Goal: Task Accomplishment & Management: Use online tool/utility

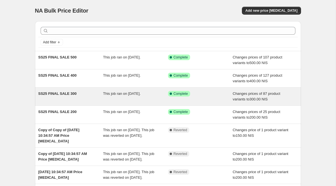
click at [76, 105] on div "SS25 FINAL SALE 300 This job ran on August 13, 2025. Success Complete Complete …" at bounding box center [168, 97] width 266 height 18
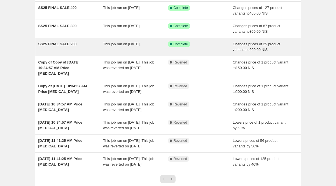
scroll to position [136, 0]
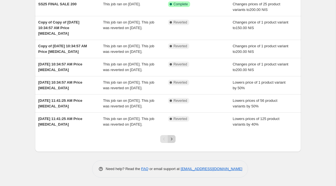
click at [173, 140] on icon "Next" at bounding box center [172, 140] width 6 height 6
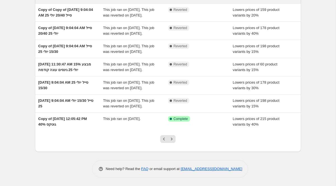
scroll to position [116, 0]
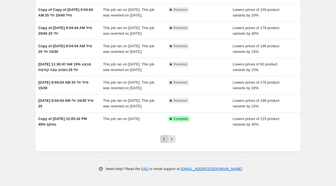
click at [163, 142] on icon "Previous" at bounding box center [164, 140] width 6 height 6
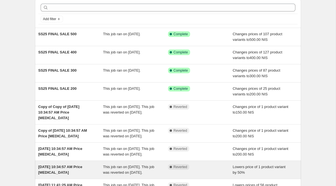
scroll to position [22, 0]
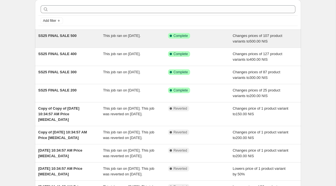
click at [136, 40] on div "This job ran on [DATE]." at bounding box center [135, 38] width 65 height 11
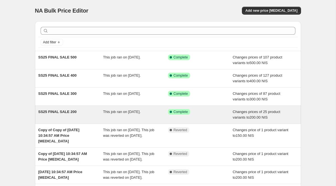
click at [125, 115] on div "This job ran on [DATE]." at bounding box center [135, 114] width 65 height 11
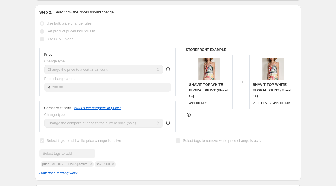
scroll to position [112, 0]
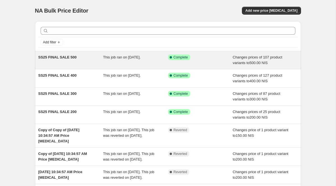
click at [101, 58] on div "SS25 FINAL SALE 500" at bounding box center [70, 60] width 65 height 11
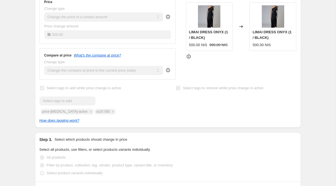
scroll to position [158, 0]
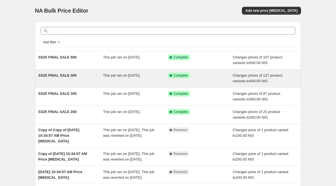
click at [95, 78] on div "SS25 FINAL SALE 400" at bounding box center [70, 78] width 65 height 11
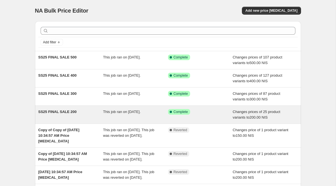
click at [128, 114] on span "This job ran on [DATE]." at bounding box center [122, 112] width 38 height 4
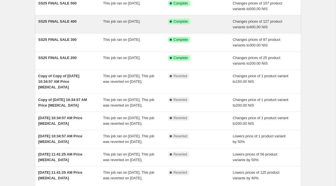
scroll to position [56, 0]
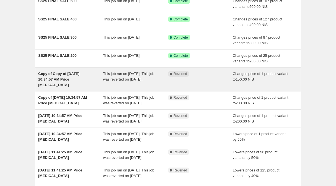
click at [137, 85] on div "This job ran on [DATE]. This job was reverted on [DATE]." at bounding box center [135, 79] width 65 height 17
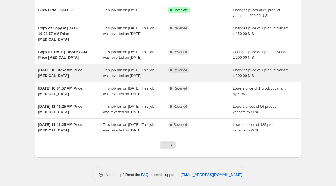
scroll to position [104, 0]
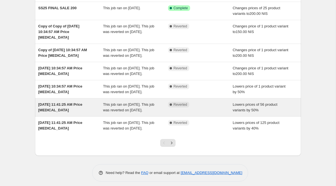
click at [207, 113] on div "Complete Reverted" at bounding box center [200, 107] width 65 height 11
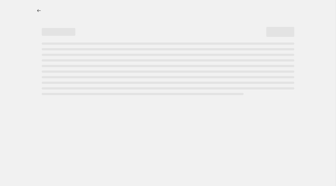
select select "percentage"
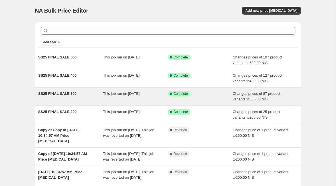
click at [152, 102] on div "This job ran on [DATE]." at bounding box center [135, 96] width 65 height 11
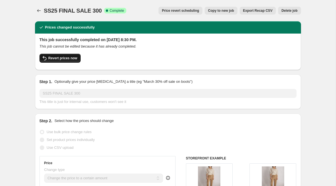
click at [69, 56] on span "Revert prices now" at bounding box center [62, 58] width 29 height 4
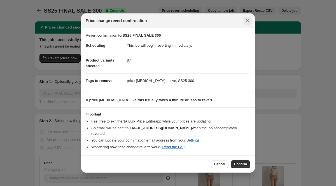
click at [246, 24] on icon "Close" at bounding box center [248, 21] width 6 height 6
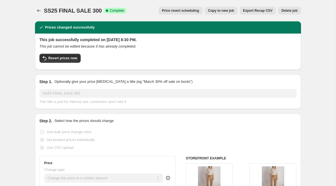
click at [225, 13] on button "Copy to new job" at bounding box center [221, 11] width 33 height 8
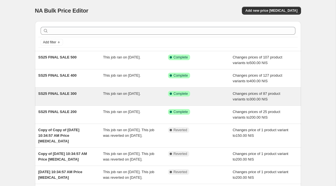
click at [151, 100] on div "This job ran on [DATE]." at bounding box center [135, 96] width 65 height 11
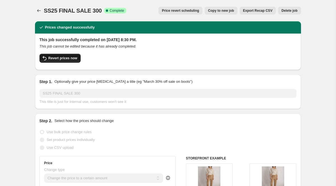
click at [75, 61] on button "Revert prices now" at bounding box center [60, 58] width 41 height 9
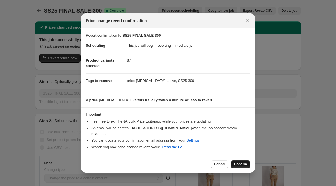
click at [245, 161] on button "Confirm" at bounding box center [241, 165] width 20 height 8
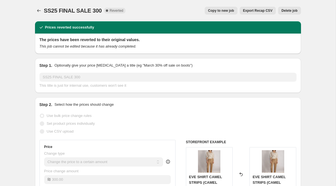
click at [221, 12] on span "Copy to new job" at bounding box center [221, 10] width 26 height 4
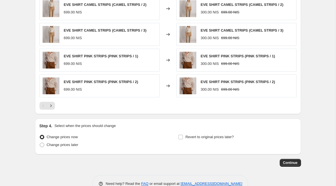
scroll to position [370, 0]
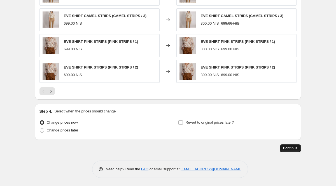
click at [290, 146] on span "Continue" at bounding box center [290, 148] width 15 height 4
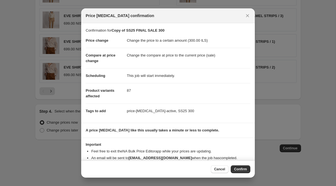
scroll to position [13, 0]
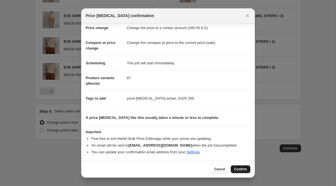
click at [237, 168] on span "Confirm" at bounding box center [240, 169] width 13 height 4
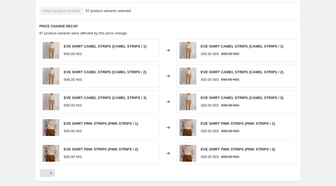
scroll to position [411, 0]
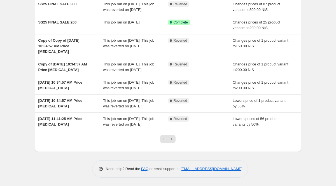
scroll to position [136, 0]
click at [174, 138] on icon "Next" at bounding box center [172, 140] width 6 height 6
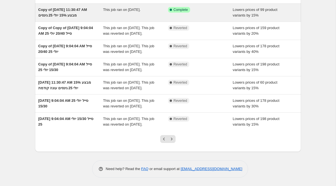
scroll to position [153, 0]
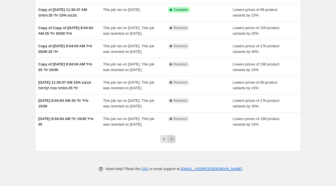
click at [174, 139] on icon "Next" at bounding box center [172, 140] width 6 height 6
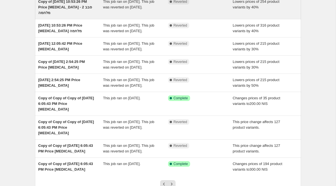
scroll to position [147, 0]
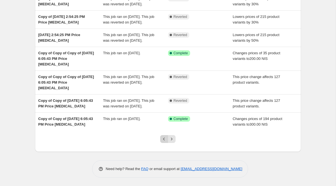
click at [165, 139] on icon "Previous" at bounding box center [164, 140] width 6 height 6
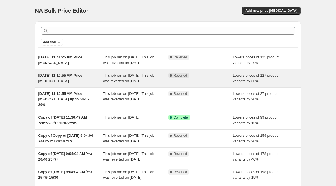
scroll to position [153, 0]
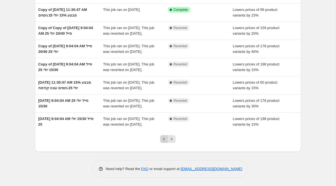
click at [165, 137] on icon "Previous" at bounding box center [164, 140] width 6 height 6
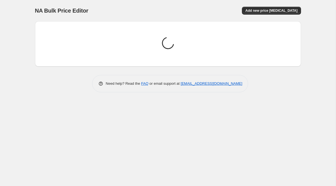
scroll to position [0, 0]
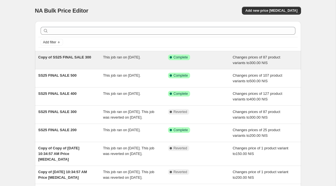
click at [132, 66] on div "Copy of SS25 FINAL SALE 300 This job ran on August 13, 2025. Success Complete C…" at bounding box center [168, 60] width 266 height 18
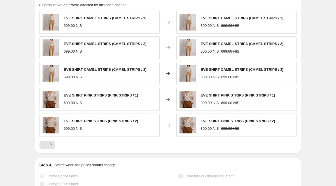
scroll to position [370, 0]
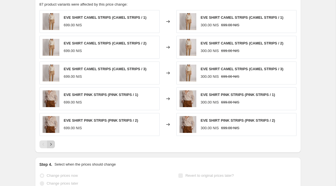
click at [53, 143] on icon "Next" at bounding box center [51, 145] width 6 height 6
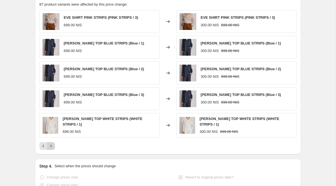
click at [53, 144] on icon "Next" at bounding box center [51, 147] width 6 height 6
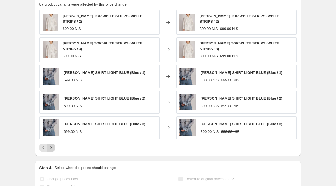
click at [53, 145] on icon "Next" at bounding box center [51, 148] width 6 height 6
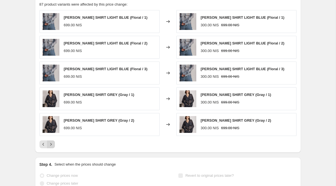
click at [53, 143] on icon "Next" at bounding box center [51, 145] width 6 height 6
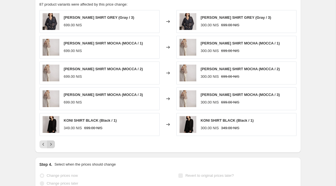
click at [53, 143] on icon "Next" at bounding box center [51, 145] width 6 height 6
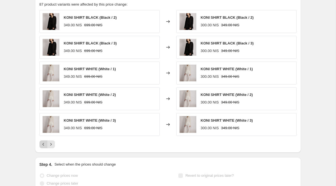
click at [44, 143] on icon "Previous" at bounding box center [44, 145] width 6 height 6
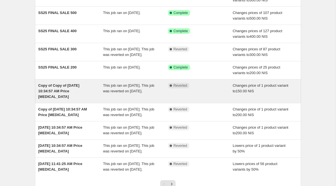
scroll to position [63, 0]
click at [80, 99] on span "Copy of Copy of [DATE] 10:34:57 AM Price [MEDICAL_DATA]" at bounding box center [58, 90] width 41 height 15
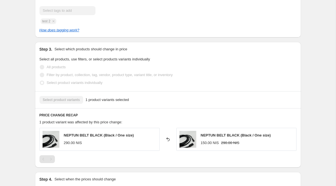
scroll to position [237, 0]
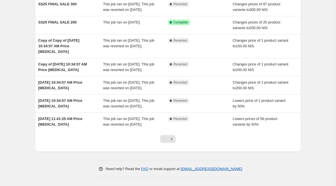
scroll to position [136, 0]
click at [173, 137] on button "Next" at bounding box center [172, 139] width 8 height 8
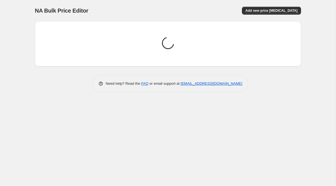
scroll to position [0, 0]
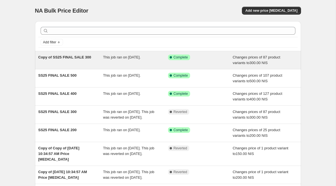
click at [212, 64] on div "Success Complete Complete" at bounding box center [200, 60] width 65 height 11
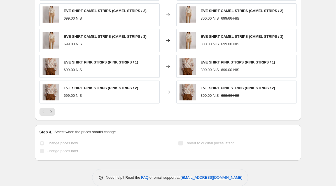
scroll to position [411, 0]
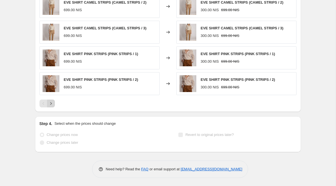
click at [52, 105] on icon "Next" at bounding box center [51, 104] width 6 height 6
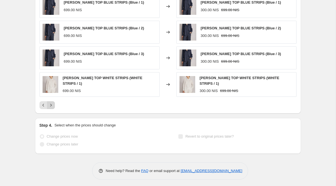
click at [52, 105] on icon "Next" at bounding box center [51, 106] width 6 height 6
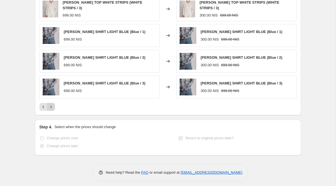
click at [52, 105] on icon "Next" at bounding box center [51, 107] width 6 height 6
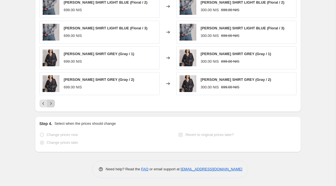
click at [52, 105] on icon "Next" at bounding box center [51, 104] width 6 height 6
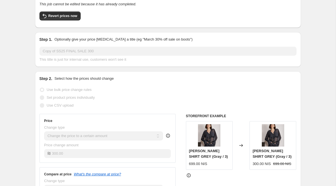
scroll to position [0, 0]
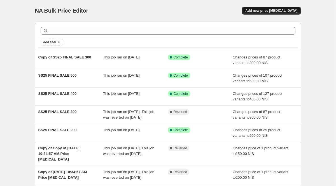
click at [275, 8] on button "Add new price [MEDICAL_DATA]" at bounding box center [271, 11] width 59 height 8
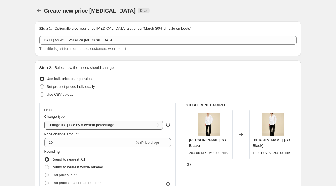
click at [122, 125] on select "Change the price to a certain amount Change the price by a certain amount Chang…" at bounding box center [103, 125] width 119 height 9
select select "to"
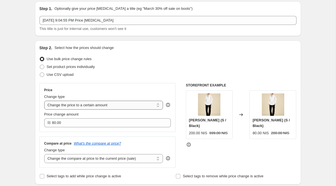
scroll to position [28, 0]
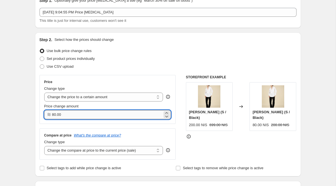
click at [70, 113] on input "80.00" at bounding box center [107, 114] width 111 height 9
type input "8"
type input "300.00"
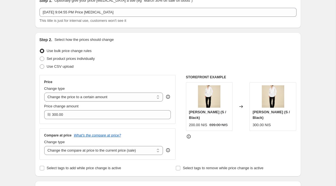
click at [158, 159] on div "Compare at price What's the compare at price? Change type Change the compare at…" at bounding box center [108, 144] width 137 height 31
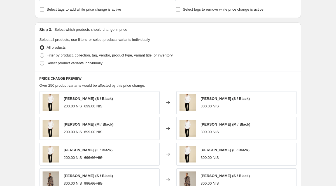
scroll to position [190, 0]
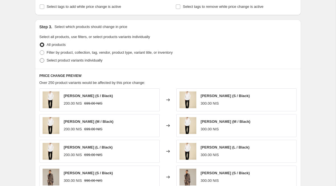
click at [63, 62] on span "Select product variants individually" at bounding box center [75, 60] width 56 height 4
click at [40, 59] on input "Select product variants individually" at bounding box center [40, 58] width 0 height 0
radio input "true"
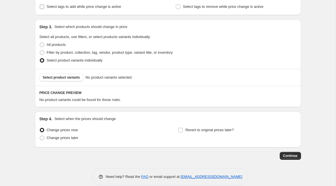
click at [43, 7] on input "Select tags to add while price change is active" at bounding box center [42, 6] width 4 height 4
checkbox input "true"
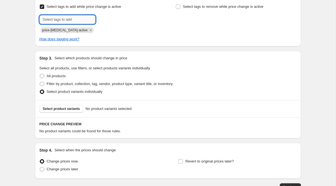
click at [51, 19] on input "text" at bounding box center [68, 19] width 56 height 9
type input "SS25 300 NEW"
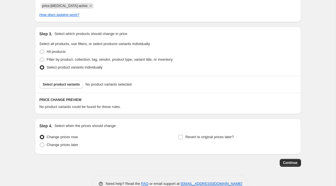
scroll to position [214, 0]
click at [65, 84] on span "Select product variants" at bounding box center [61, 84] width 37 height 4
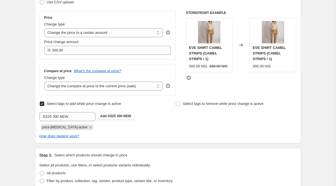
scroll to position [0, 0]
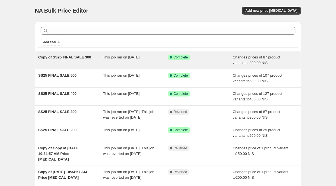
click at [107, 60] on div "This job ran on [DATE]." at bounding box center [135, 60] width 65 height 11
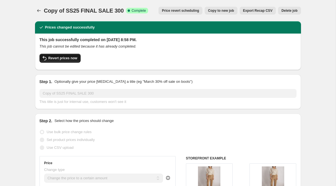
click at [54, 57] on span "Revert prices now" at bounding box center [62, 58] width 29 height 4
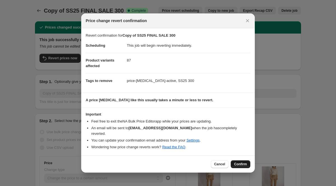
click at [241, 162] on span "Confirm" at bounding box center [240, 164] width 13 height 4
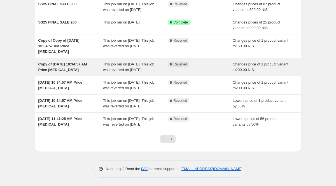
scroll to position [121, 0]
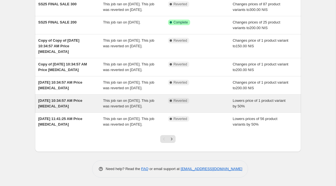
click at [151, 109] on div "This job ran on [DATE]. This job was reverted on [DATE]." at bounding box center [135, 103] width 65 height 11
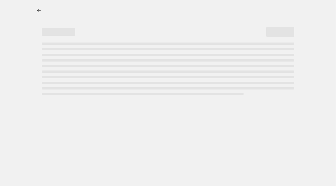
select select "percentage"
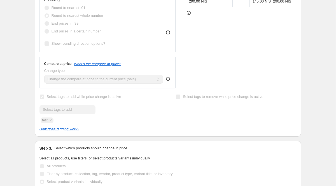
scroll to position [189, 0]
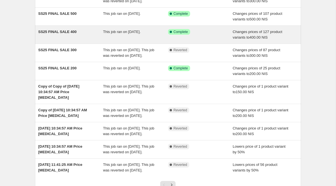
scroll to position [142, 0]
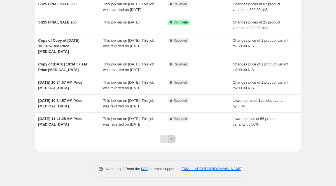
click at [172, 139] on icon "Next" at bounding box center [172, 140] width 6 height 6
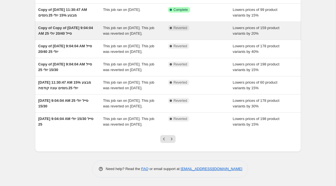
scroll to position [147, 0]
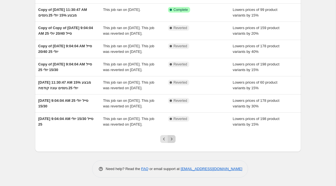
click at [173, 142] on icon "Next" at bounding box center [172, 140] width 6 height 6
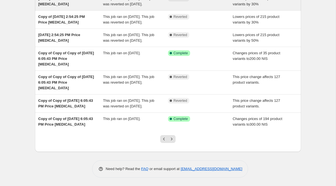
scroll to position [146, 0]
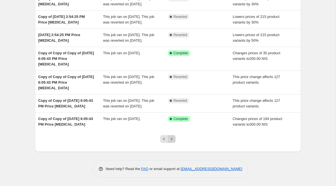
click at [172, 139] on icon "Next" at bounding box center [172, 140] width 6 height 6
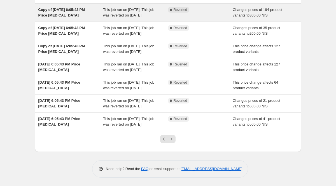
scroll to position [147, 0]
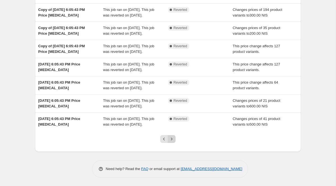
click at [173, 138] on icon "Next" at bounding box center [172, 140] width 6 height 6
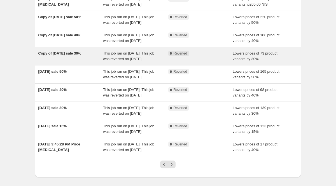
scroll to position [158, 0]
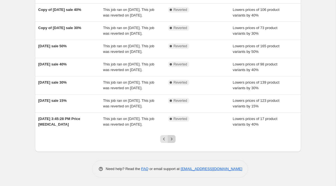
click at [173, 141] on icon "Next" at bounding box center [172, 140] width 6 height 6
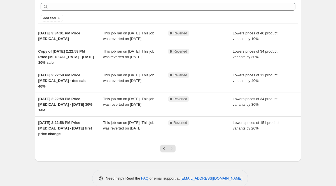
scroll to position [39, 0]
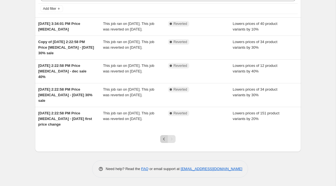
click at [165, 139] on icon "Previous" at bounding box center [164, 140] width 6 height 6
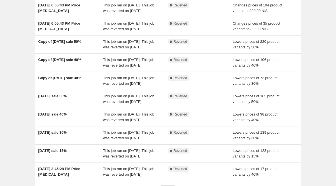
scroll to position [158, 0]
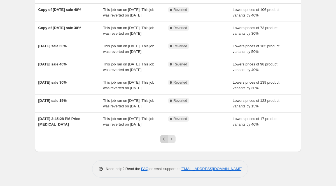
click at [162, 137] on icon "Previous" at bounding box center [164, 140] width 6 height 6
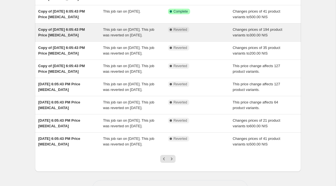
scroll to position [147, 0]
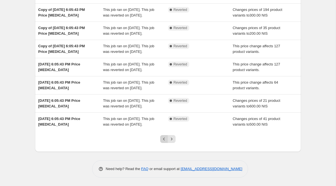
click at [165, 138] on icon "Previous" at bounding box center [164, 140] width 6 height 6
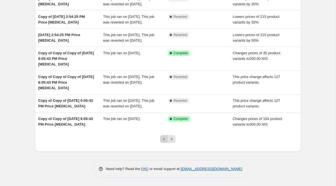
click at [163, 138] on icon "Previous" at bounding box center [164, 140] width 6 height 6
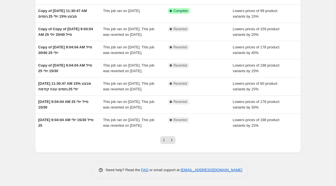
scroll to position [0, 0]
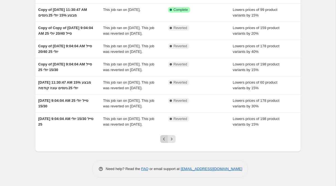
click at [162, 141] on icon "Previous" at bounding box center [164, 140] width 6 height 6
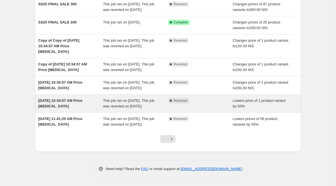
scroll to position [112, 0]
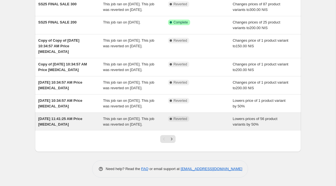
click at [213, 128] on div "Complete Reverted" at bounding box center [200, 121] width 65 height 11
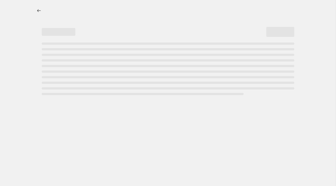
select select "percentage"
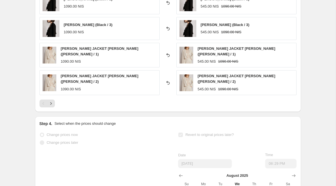
scroll to position [451, 0]
click at [51, 101] on icon "Next" at bounding box center [51, 104] width 6 height 6
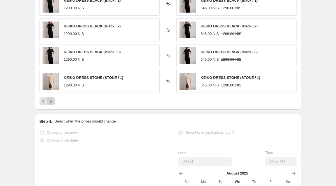
click at [51, 99] on icon "Next" at bounding box center [51, 102] width 6 height 6
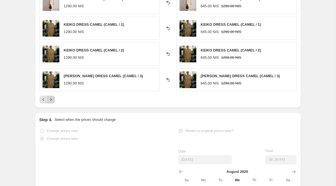
click at [51, 99] on icon "Next" at bounding box center [51, 100] width 6 height 6
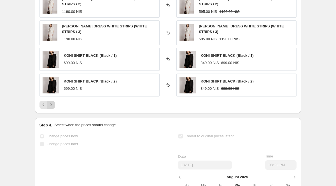
click at [51, 107] on icon "Next" at bounding box center [51, 105] width 6 height 6
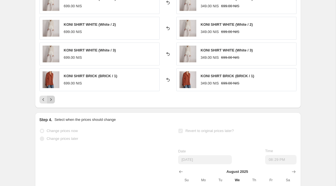
click at [52, 100] on icon "Next" at bounding box center [51, 100] width 6 height 6
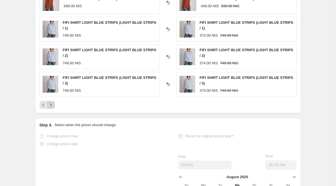
click at [52, 100] on div "KONI SHIRT BRICK (BRICK / 2) 699.00 NIS Reverted back KONI SHIRT BRICK (BRICK /…" at bounding box center [168, 37] width 257 height 144
click at [52, 105] on icon "Next" at bounding box center [51, 105] width 6 height 6
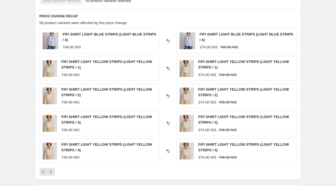
scroll to position [0, 0]
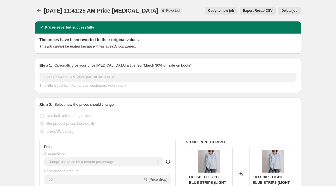
click at [295, 9] on span "Delete job" at bounding box center [290, 10] width 16 height 4
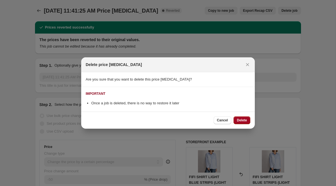
click at [239, 121] on span "Delete" at bounding box center [242, 120] width 10 height 4
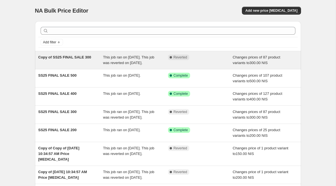
click at [91, 66] on div "Copy of SS25 FINAL SALE 300" at bounding box center [70, 60] width 65 height 11
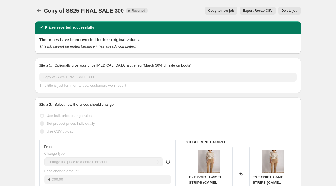
click at [223, 11] on span "Copy to new job" at bounding box center [221, 10] width 26 height 4
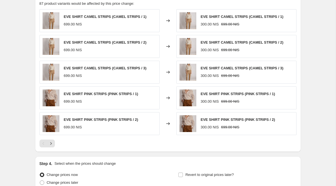
scroll to position [370, 0]
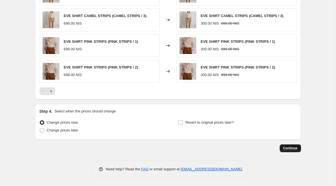
click at [292, 147] on span "Continue" at bounding box center [290, 148] width 15 height 4
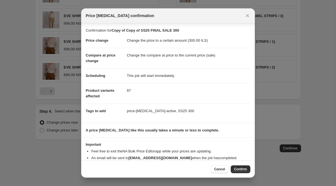
scroll to position [13, 0]
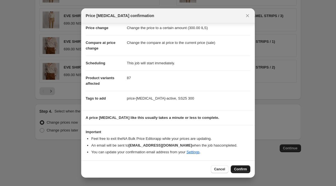
click at [238, 169] on span "Confirm" at bounding box center [240, 169] width 13 height 4
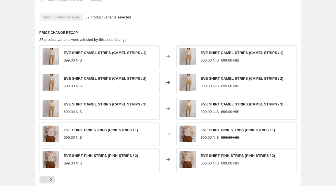
scroll to position [335, 0]
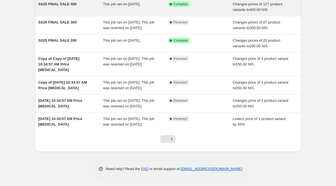
scroll to position [116, 0]
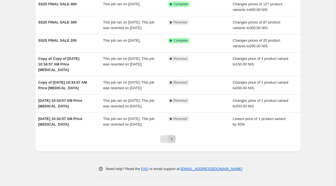
click at [173, 142] on icon "Next" at bounding box center [172, 140] width 6 height 6
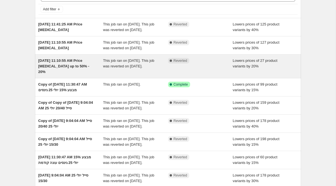
scroll to position [34, 0]
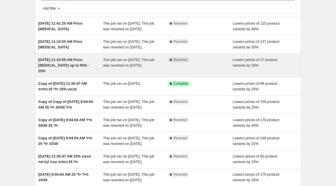
click at [207, 74] on div "Complete Reverted" at bounding box center [200, 65] width 65 height 17
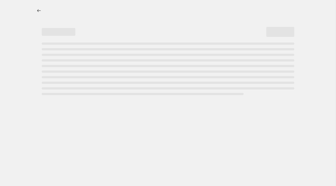
select select "percentage"
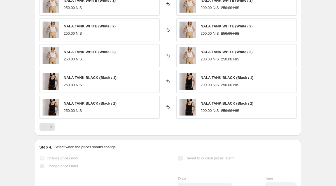
scroll to position [424, 0]
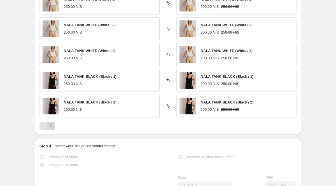
click at [52, 128] on icon "Next" at bounding box center [51, 126] width 6 height 6
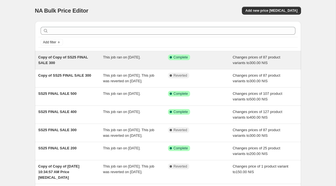
click at [205, 62] on div "Success Complete Complete" at bounding box center [200, 60] width 65 height 11
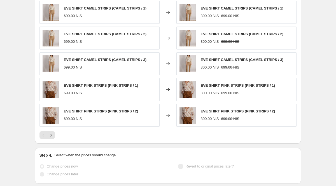
scroll to position [411, 0]
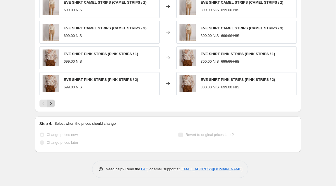
click at [51, 105] on icon "Next" at bounding box center [51, 104] width 6 height 6
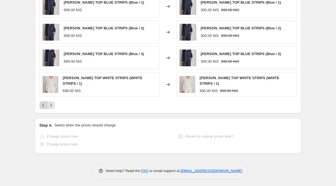
click at [43, 105] on icon "Previous" at bounding box center [44, 106] width 6 height 6
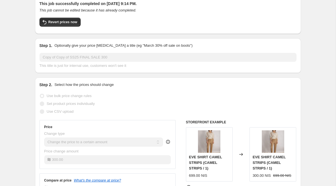
scroll to position [0, 0]
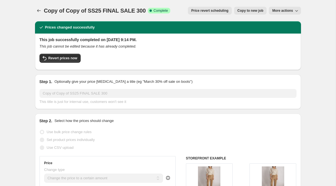
click at [281, 13] on span "More actions" at bounding box center [282, 10] width 21 height 4
